Goal: Information Seeking & Learning: Find contact information

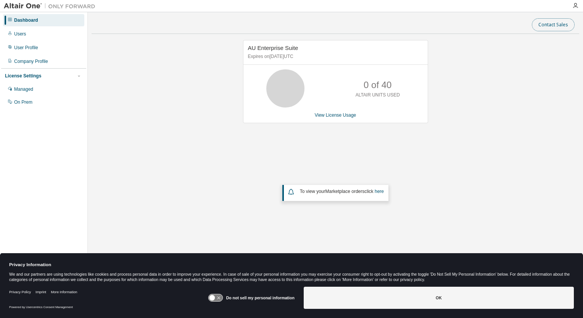
click at [551, 25] on button "Contact Sales" at bounding box center [553, 24] width 43 height 13
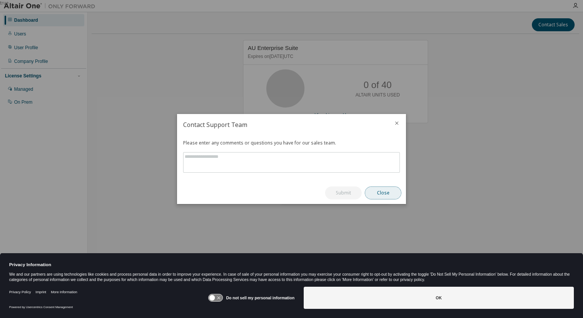
click at [376, 196] on button "Close" at bounding box center [383, 192] width 37 height 13
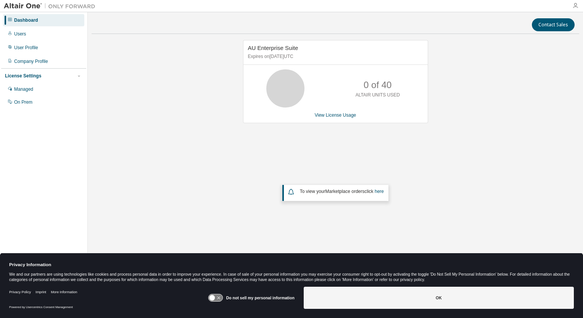
click at [576, 5] on icon "button" at bounding box center [575, 6] width 6 height 6
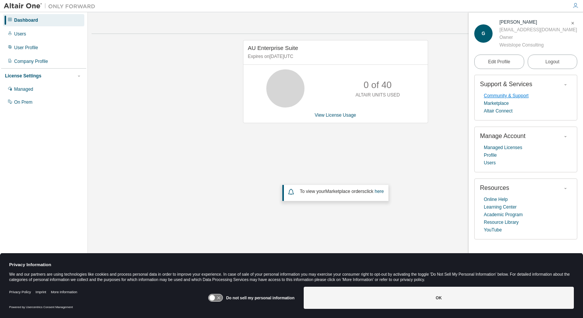
click at [503, 100] on link "Community & Support" at bounding box center [506, 96] width 45 height 8
